Goal: Information Seeking & Learning: Learn about a topic

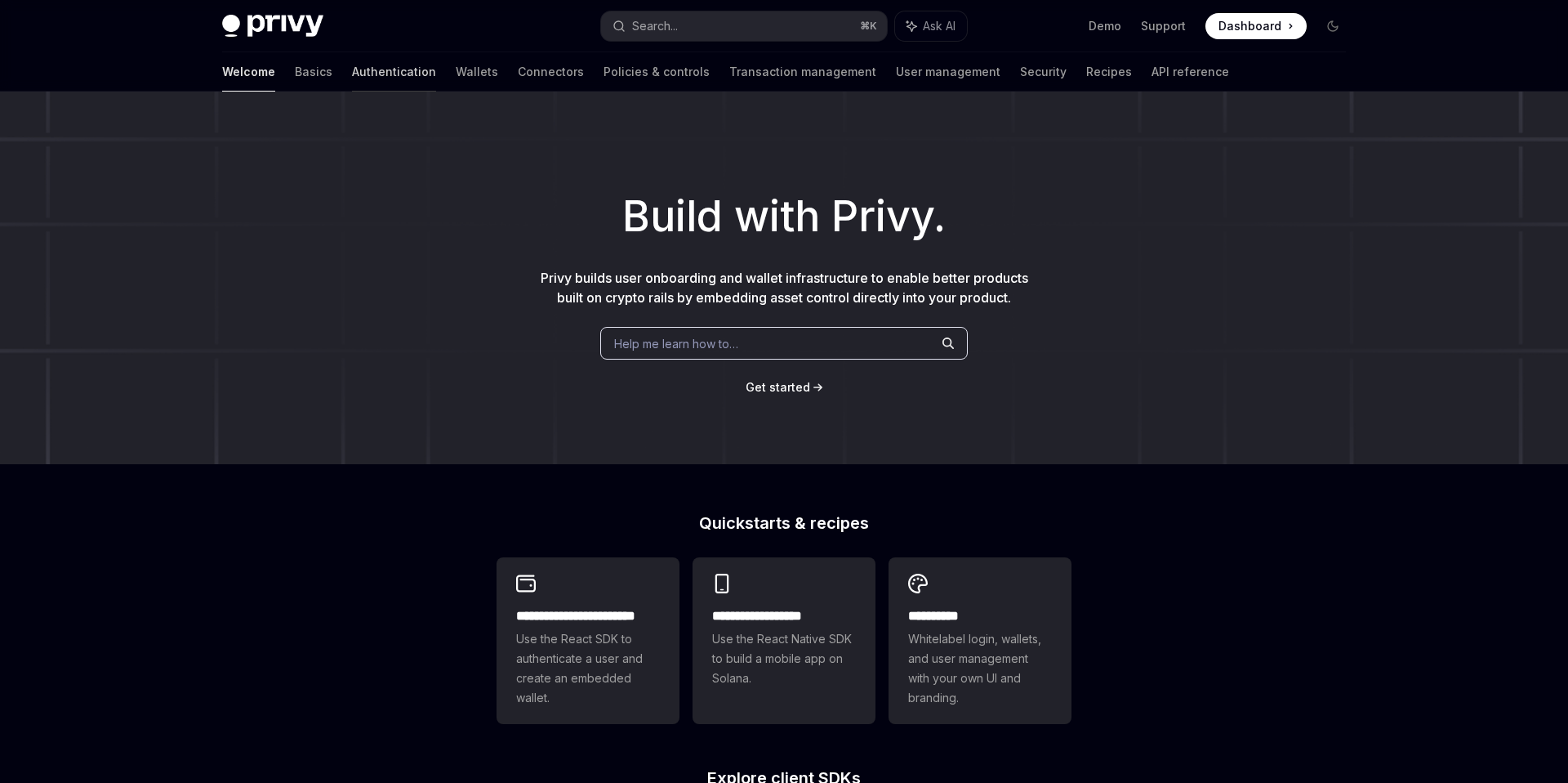
click at [352, 71] on link "Authentication" at bounding box center [394, 72] width 85 height 39
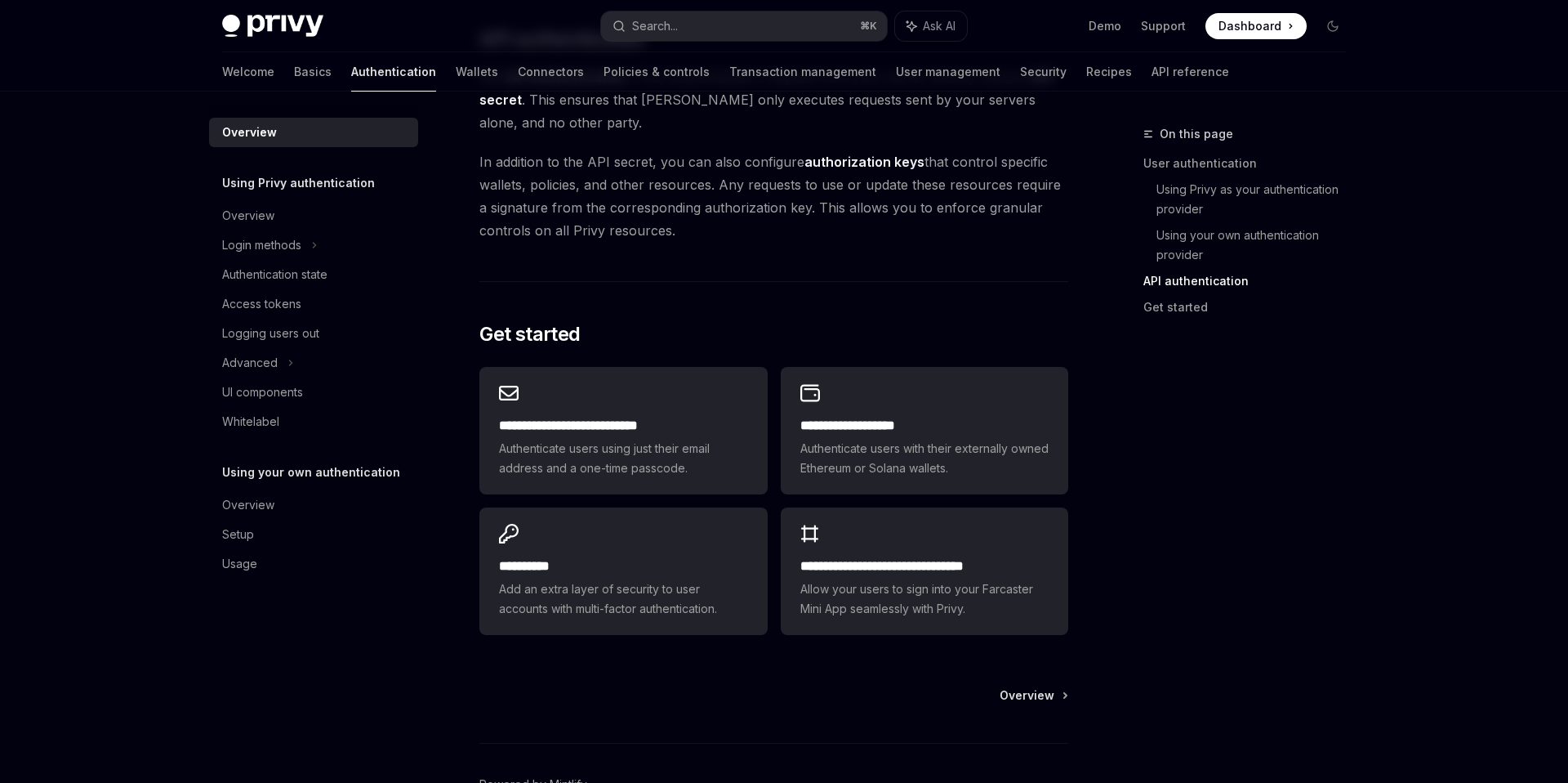
scroll to position [1192, 0]
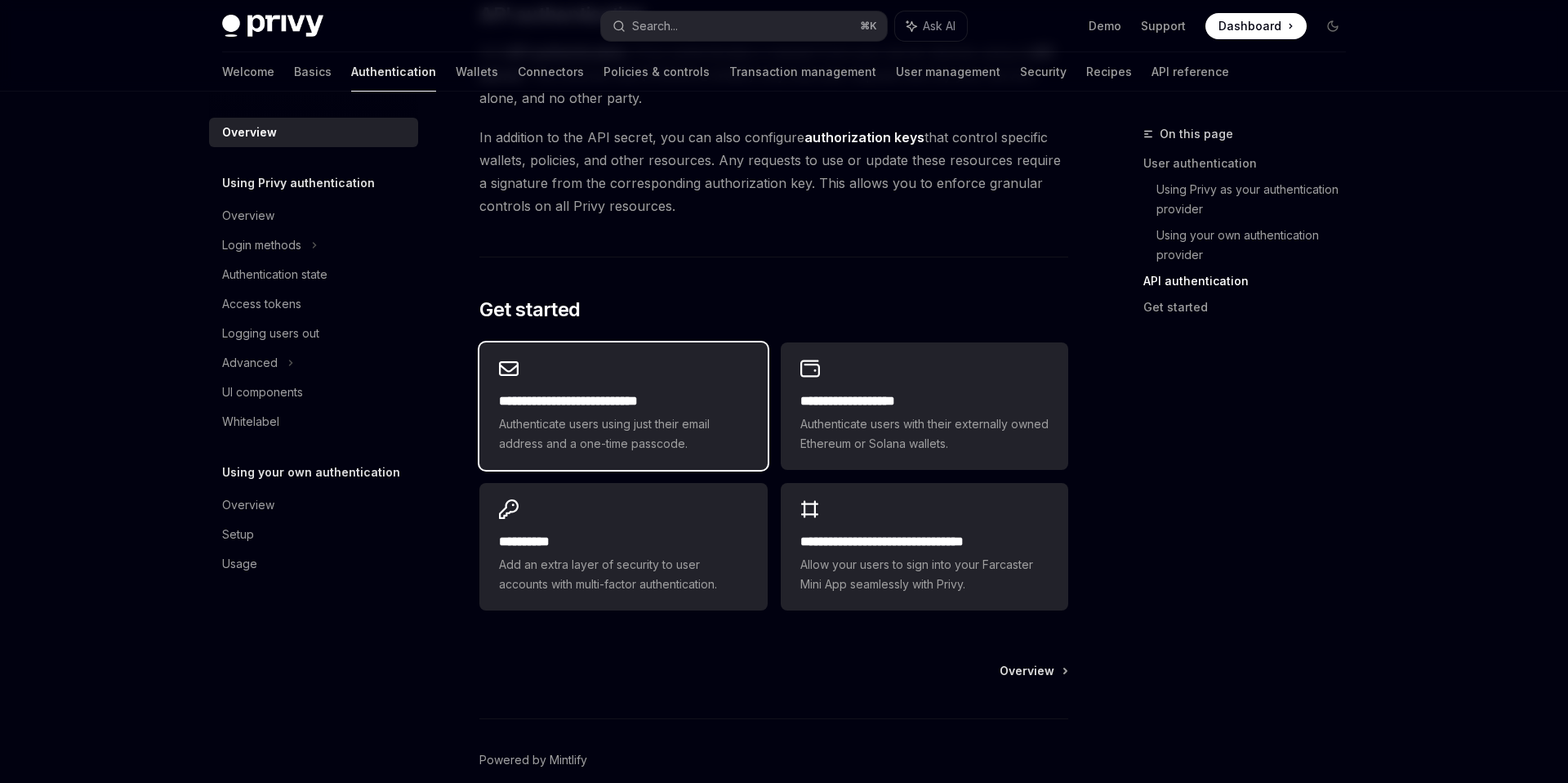
click at [637, 391] on h2 "**********" at bounding box center [622, 401] width 248 height 19
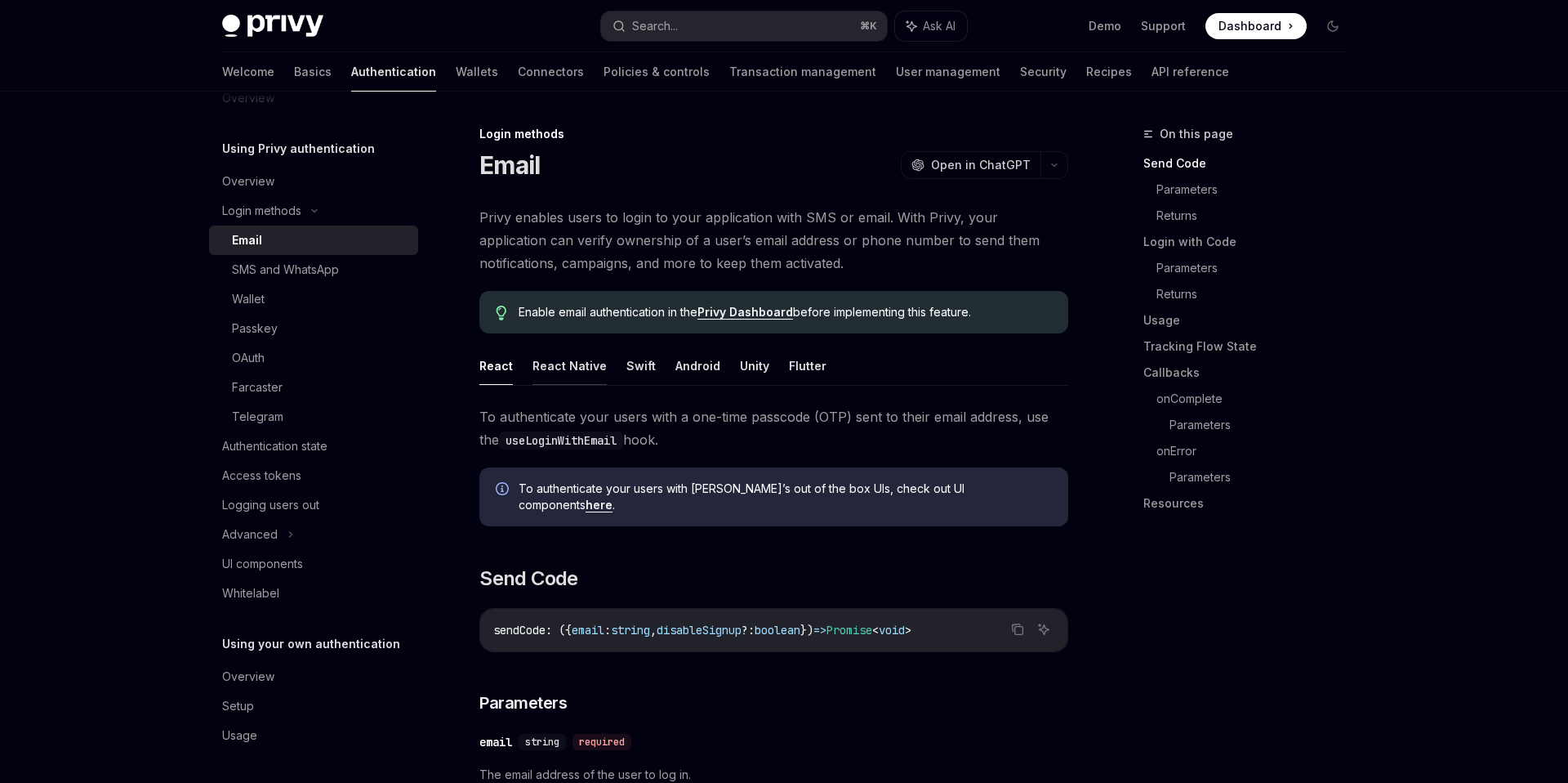
click at [548, 367] on button "React Native" at bounding box center [570, 365] width 74 height 38
type textarea "*"
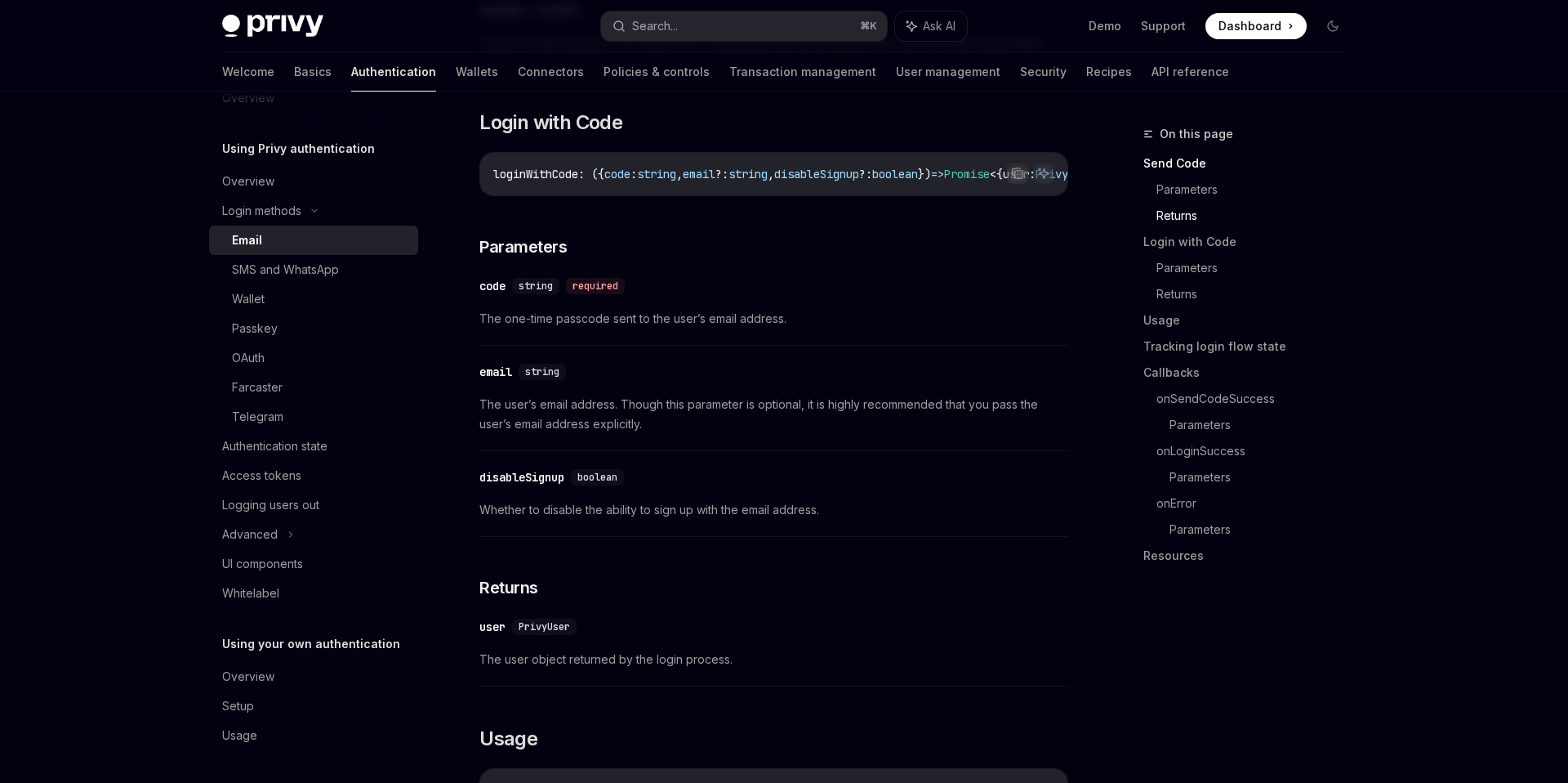
scroll to position [995, 0]
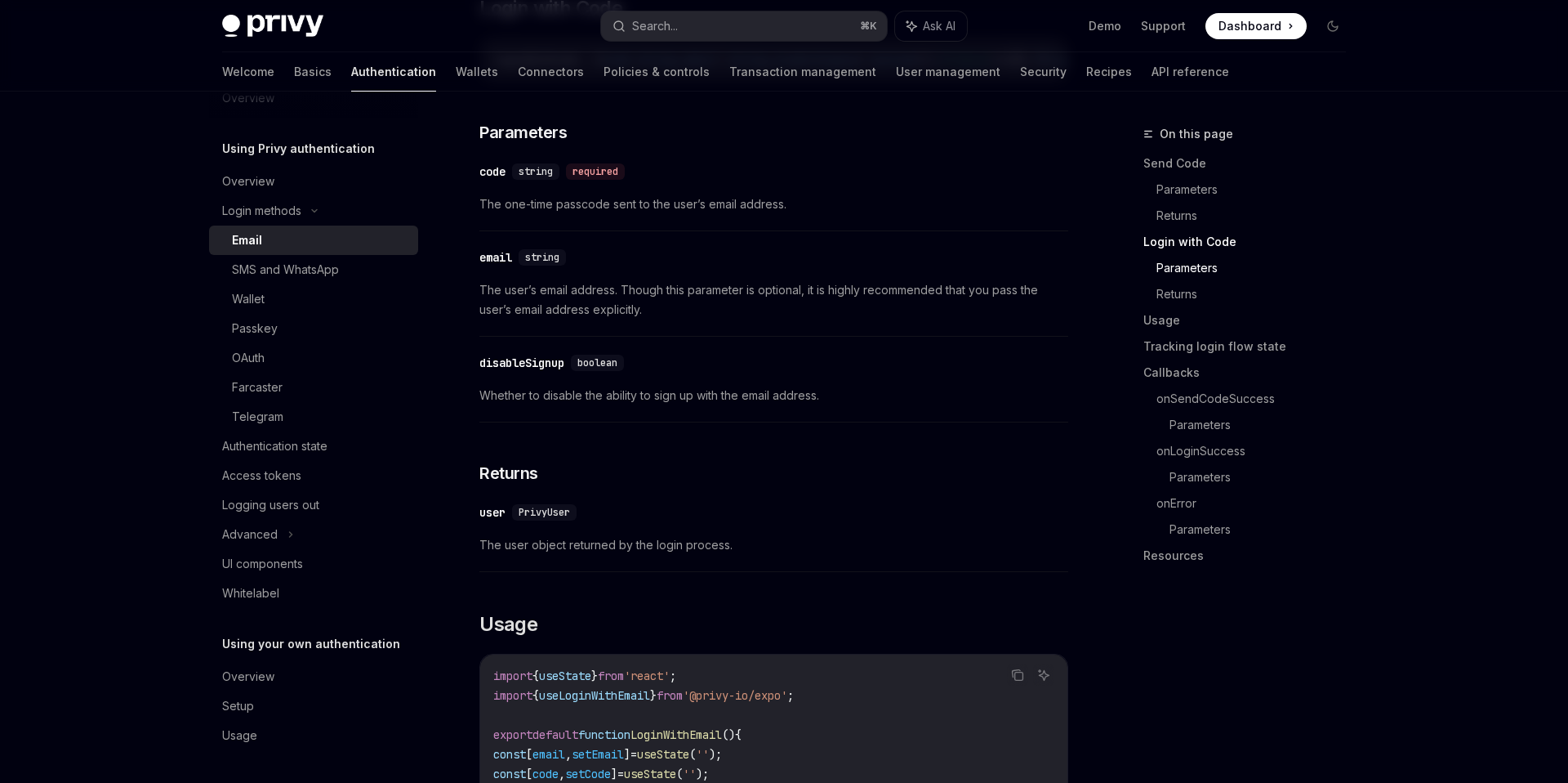
click at [546, 506] on span "PrivyUser" at bounding box center [543, 512] width 52 height 13
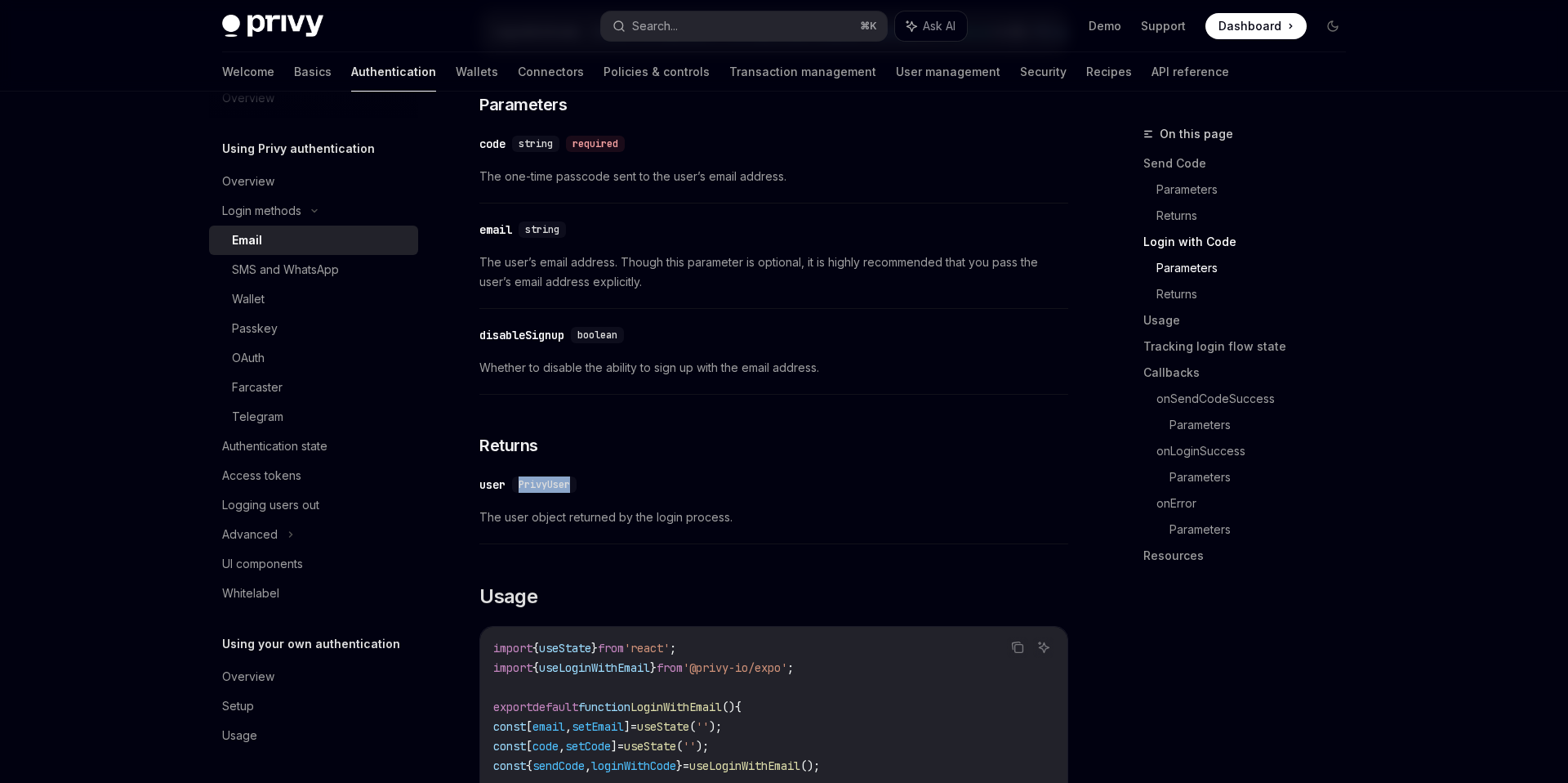
scroll to position [1020, 0]
click at [541, 480] on span "PrivyUser" at bounding box center [543, 486] width 52 height 13
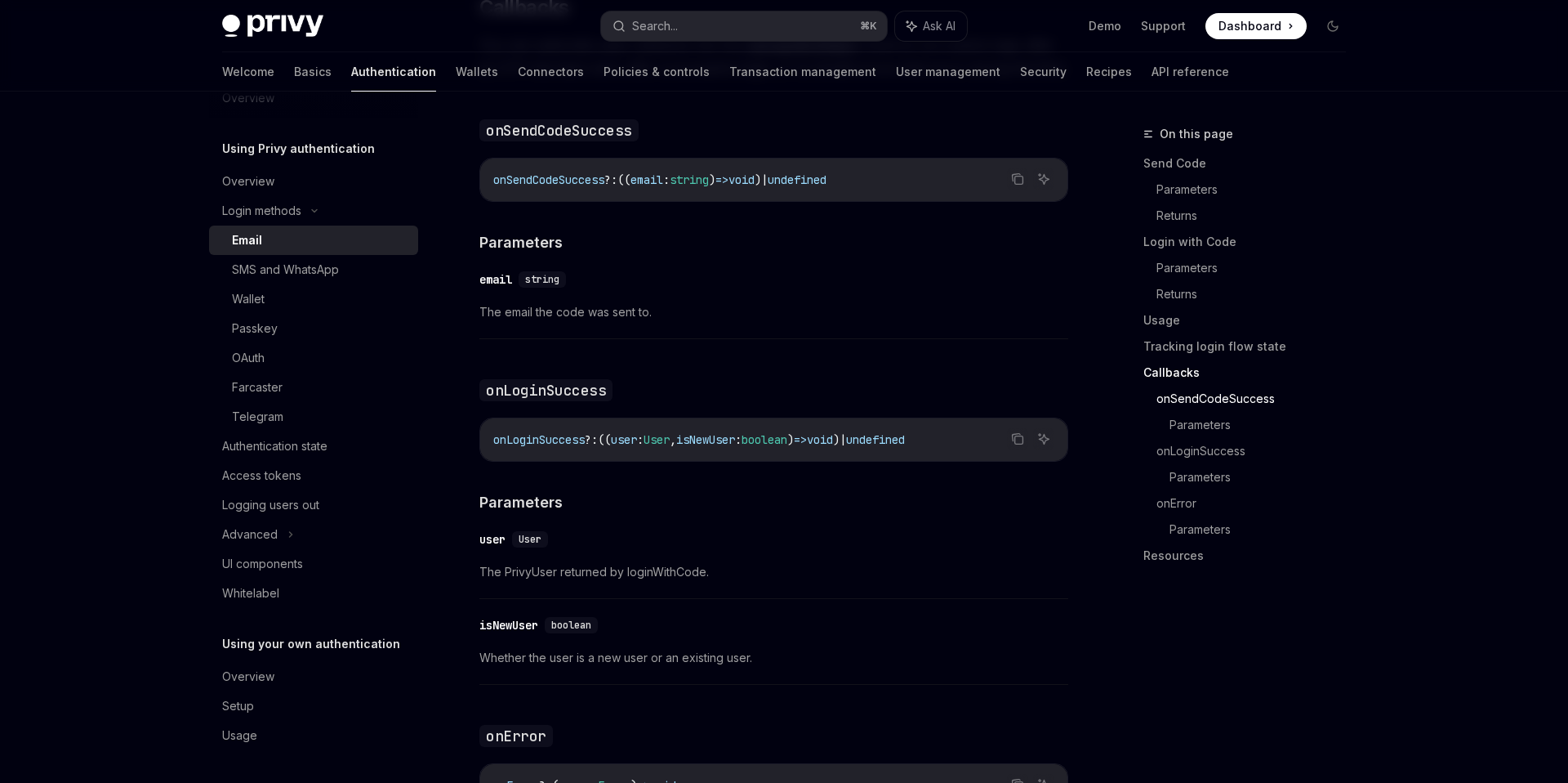
scroll to position [2578, 0]
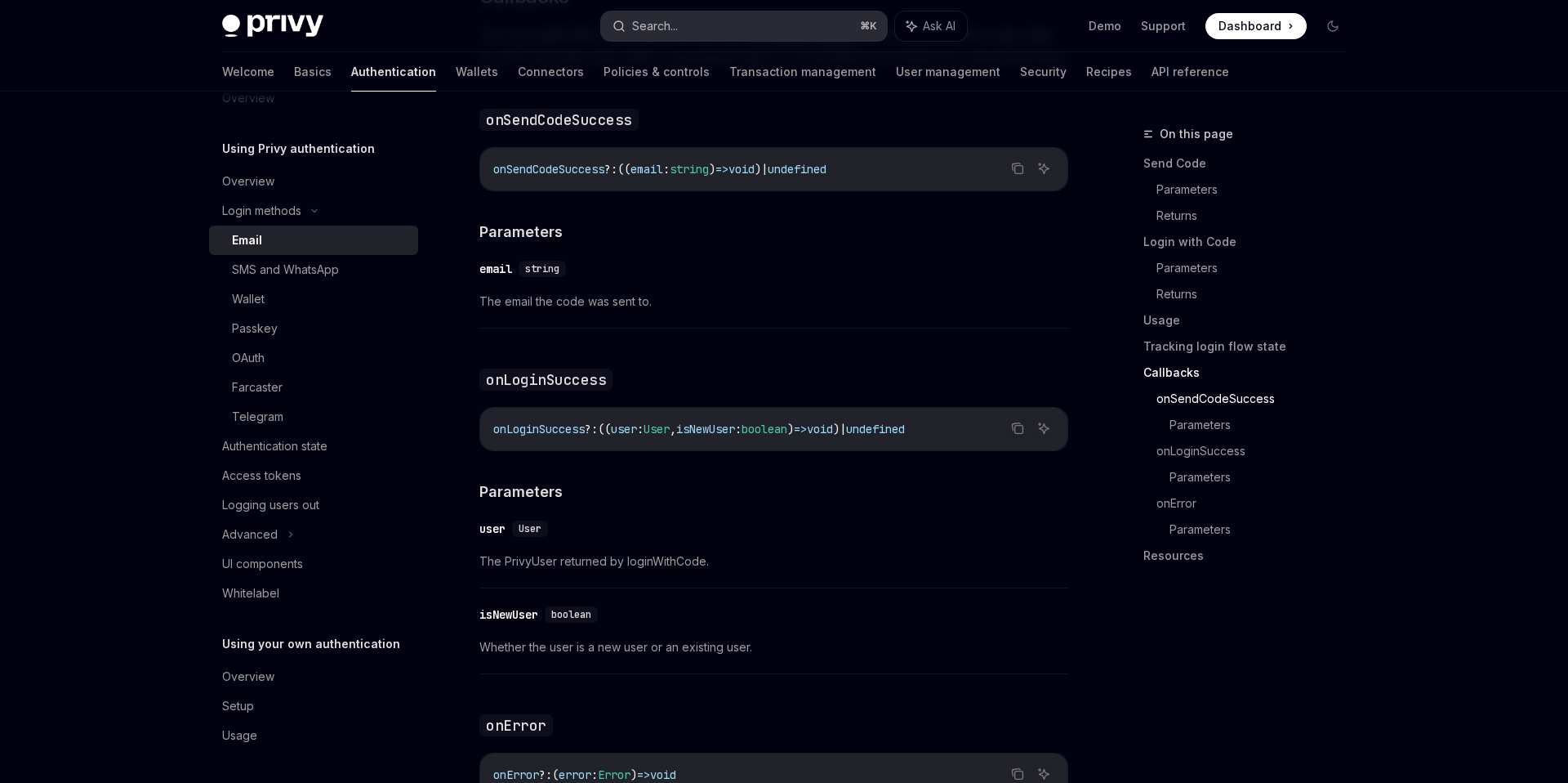
click at [710, 18] on button "Search... ⌘ K" at bounding box center [744, 26] width 286 height 29
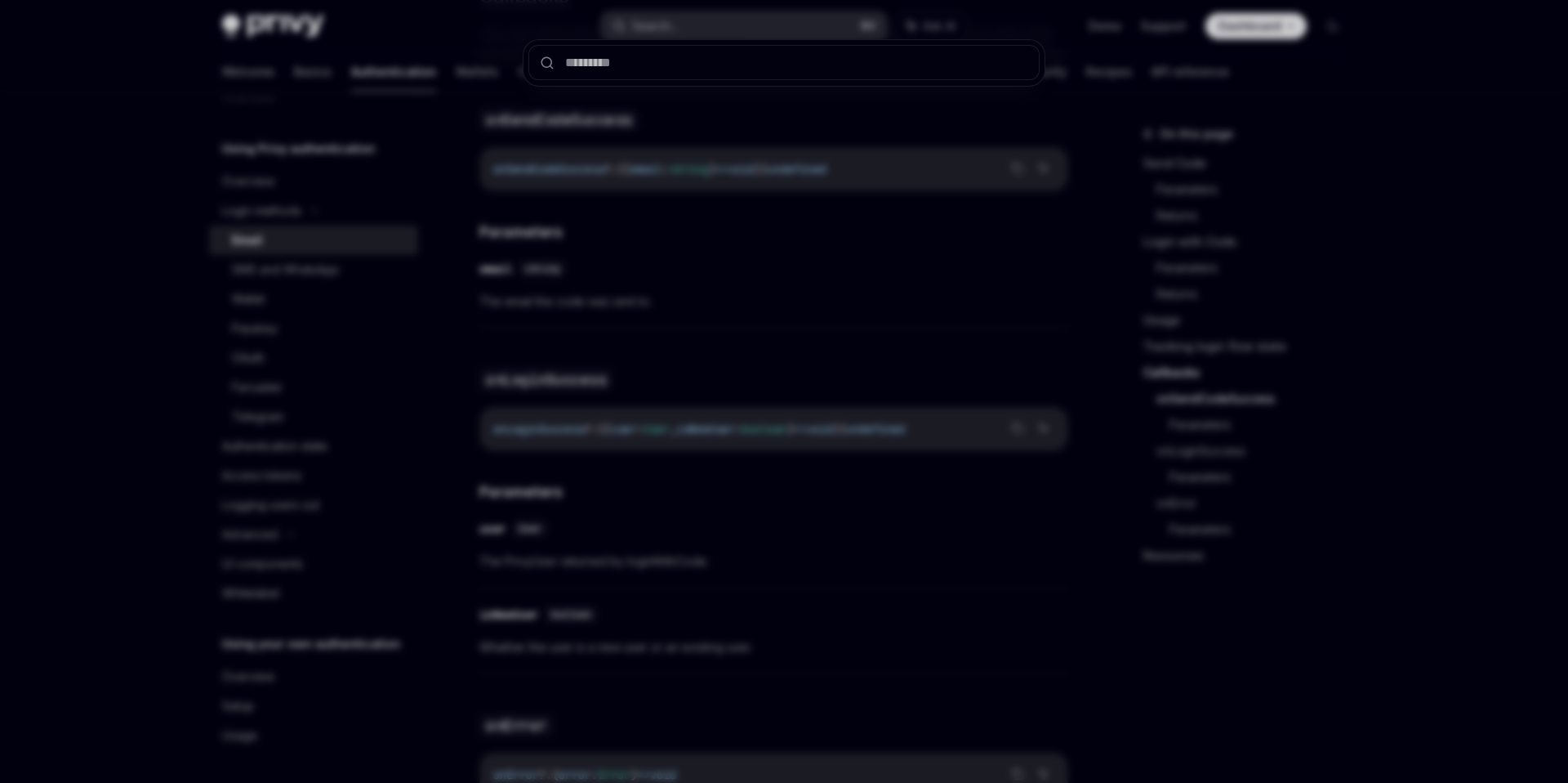
type input "*********"
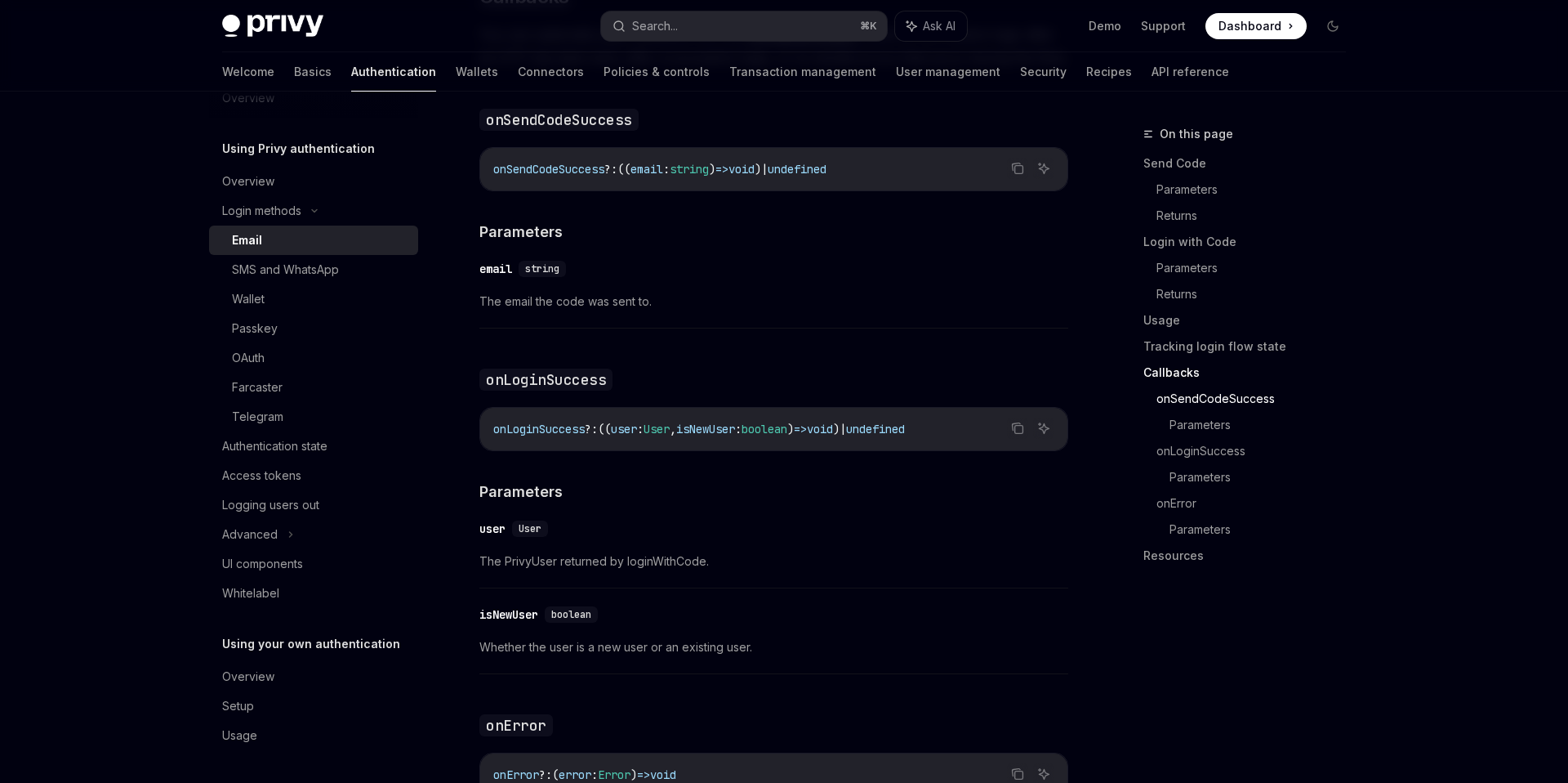
type textarea "*"
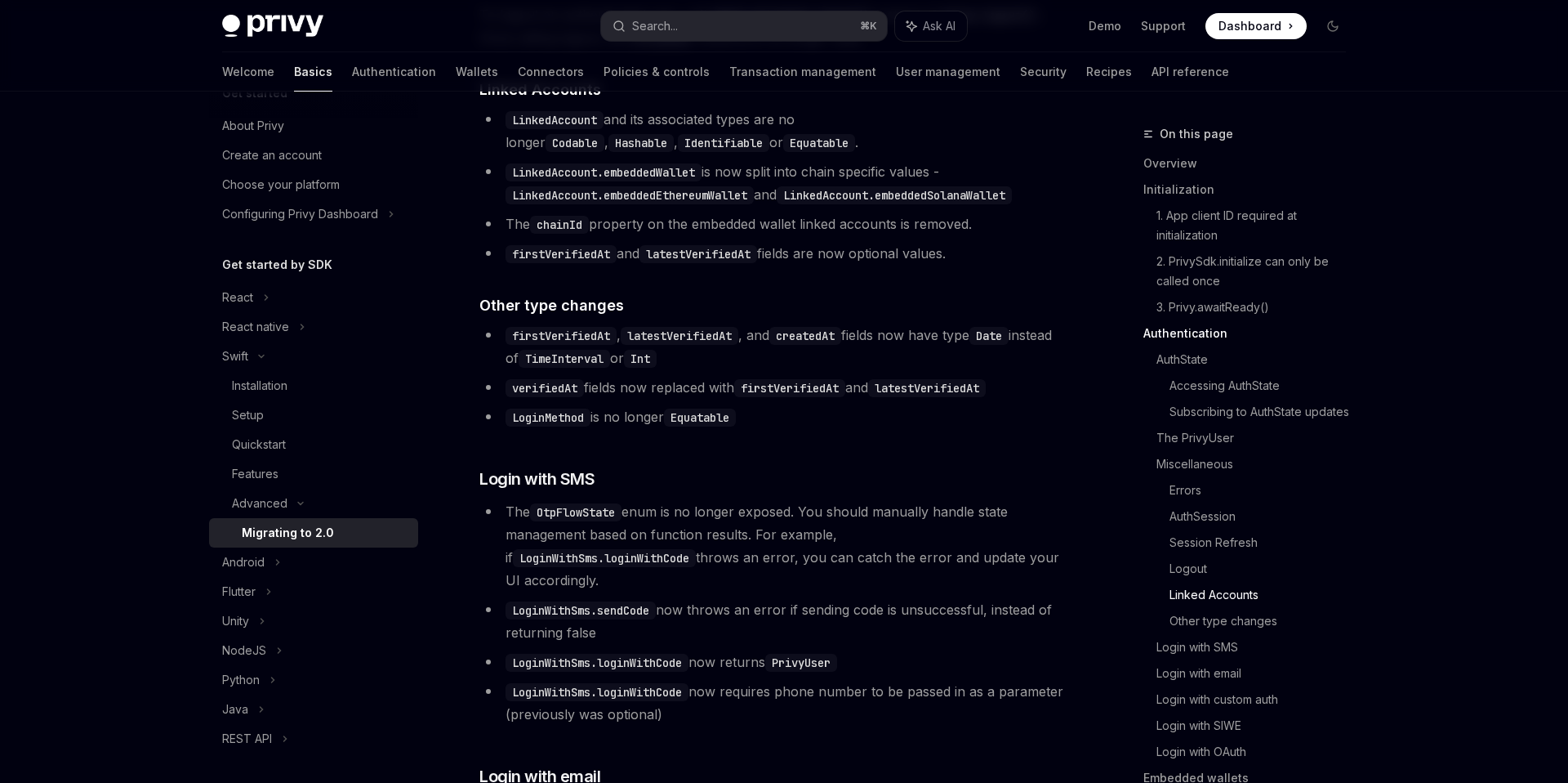
scroll to position [3523, 0]
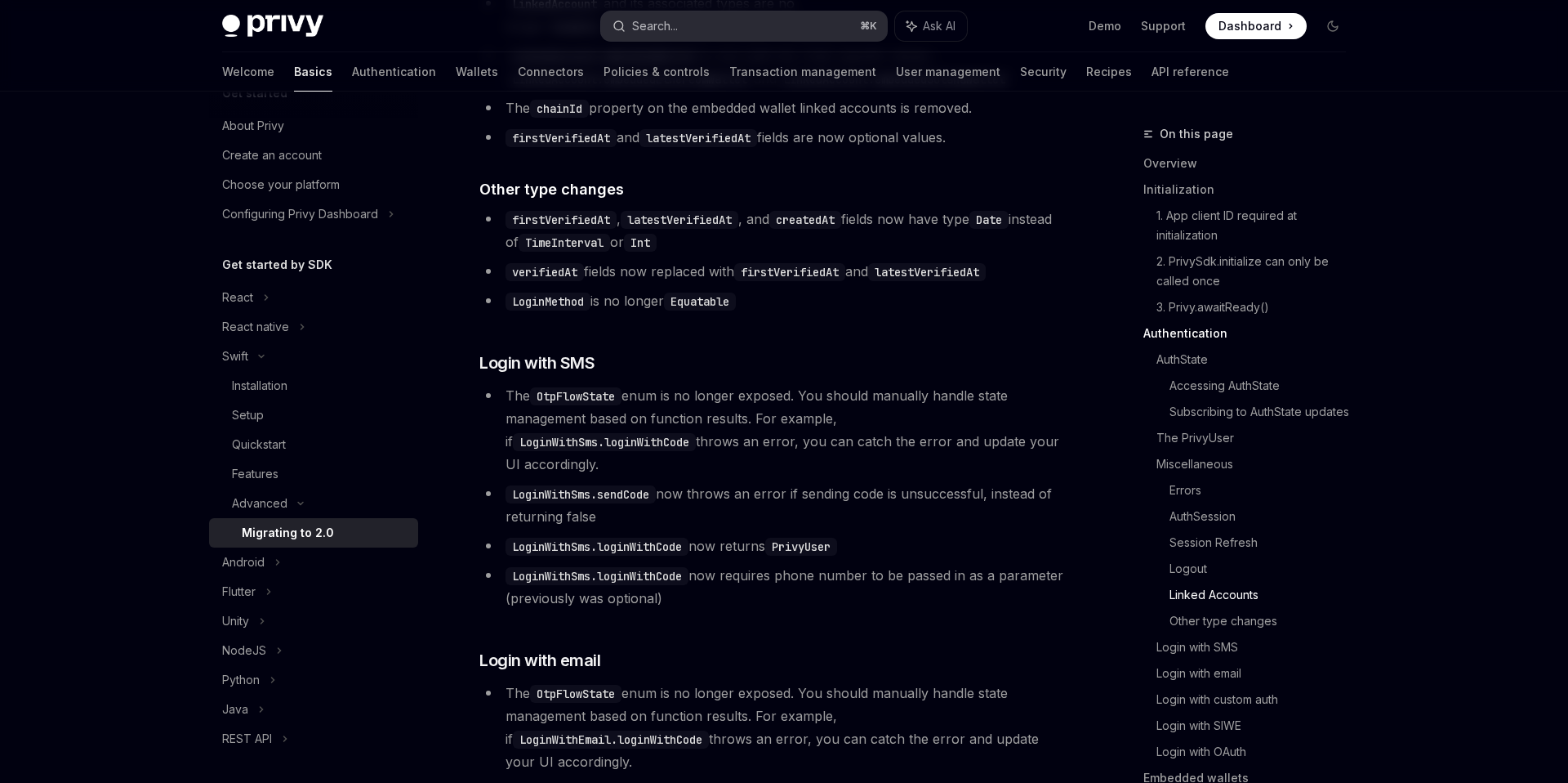
click at [681, 18] on button "Search... ⌘ K" at bounding box center [744, 26] width 286 height 29
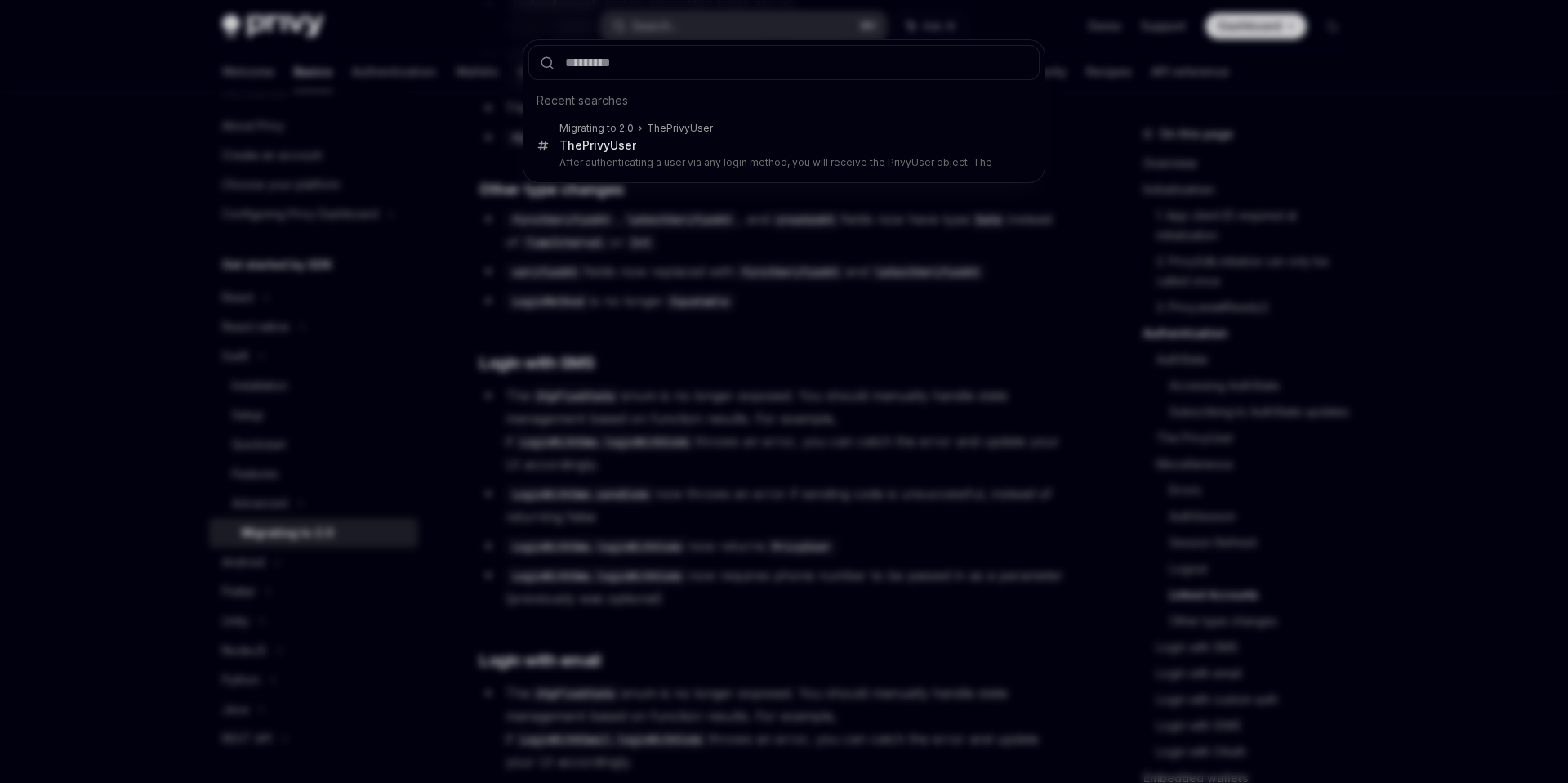
type input "*********"
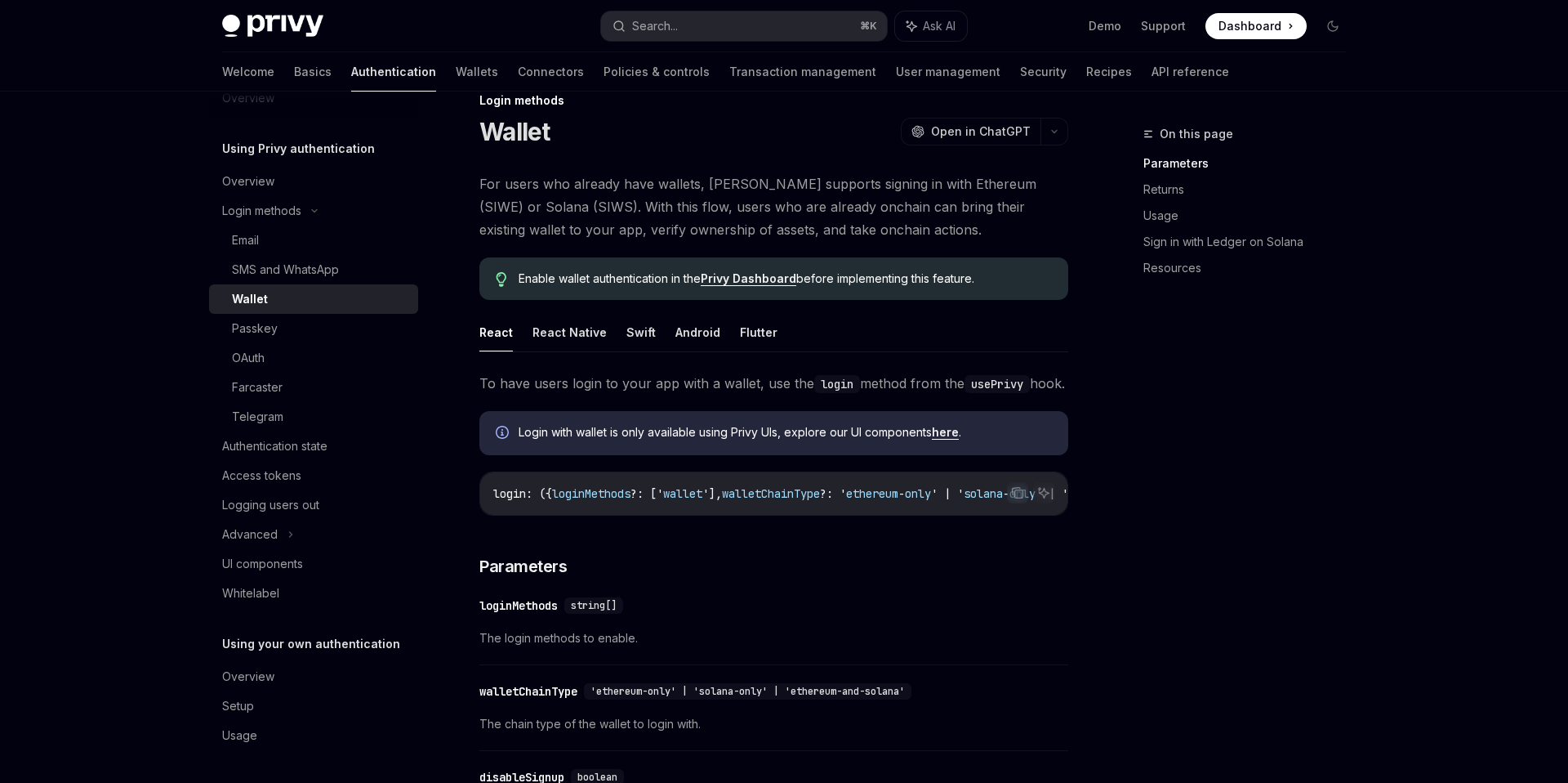
scroll to position [34, 0]
type textarea "*"
